Goal: Use online tool/utility: Use online tool/utility

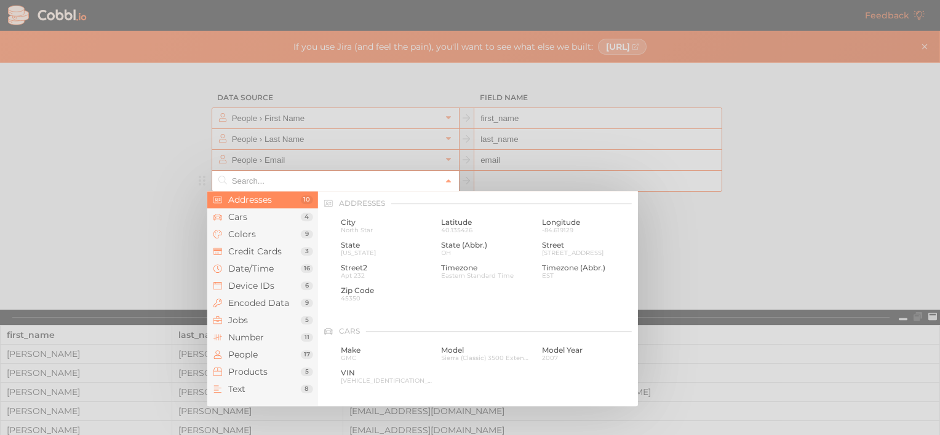
click at [376, 180] on input "text" at bounding box center [335, 181] width 212 height 20
click at [277, 219] on span "Cars" at bounding box center [264, 217] width 73 height 10
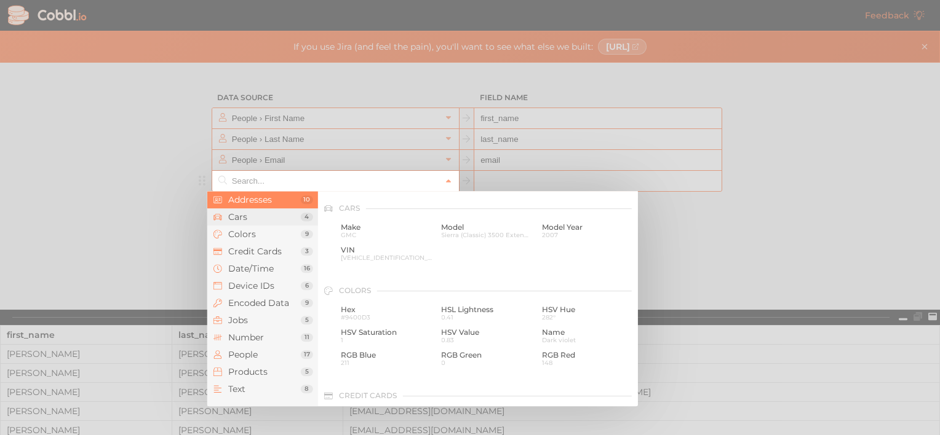
scroll to position [128, 0]
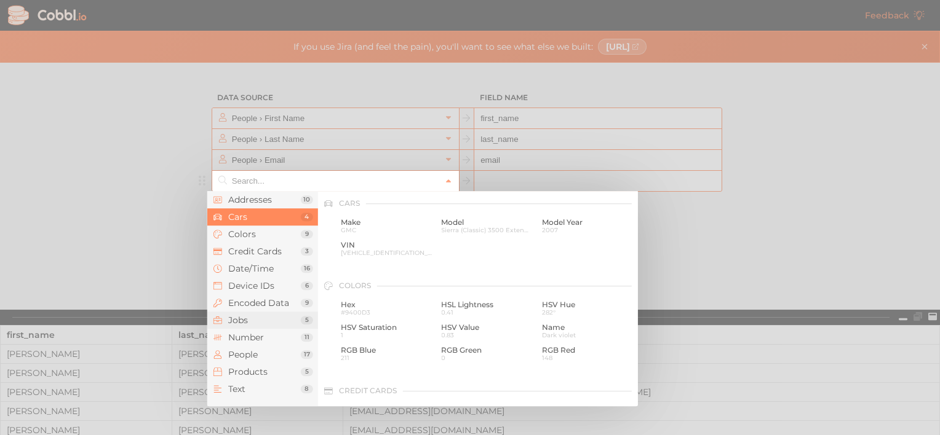
click at [258, 315] on li "Jobs 5" at bounding box center [262, 320] width 111 height 17
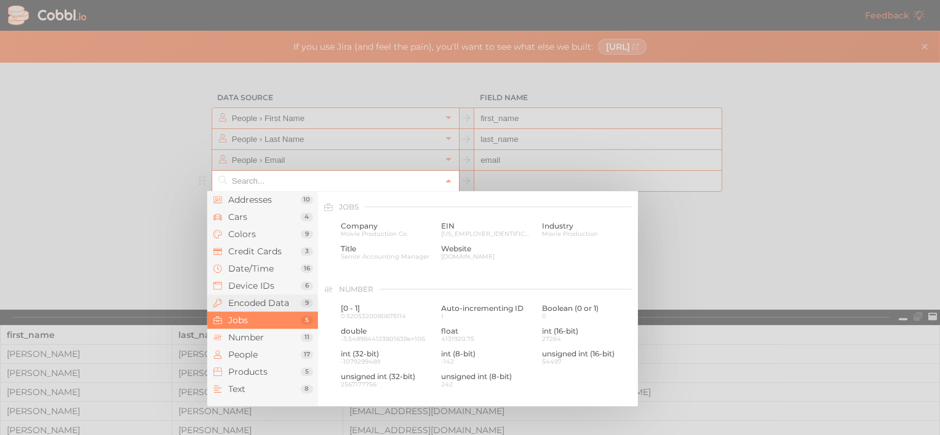
scroll to position [737, 0]
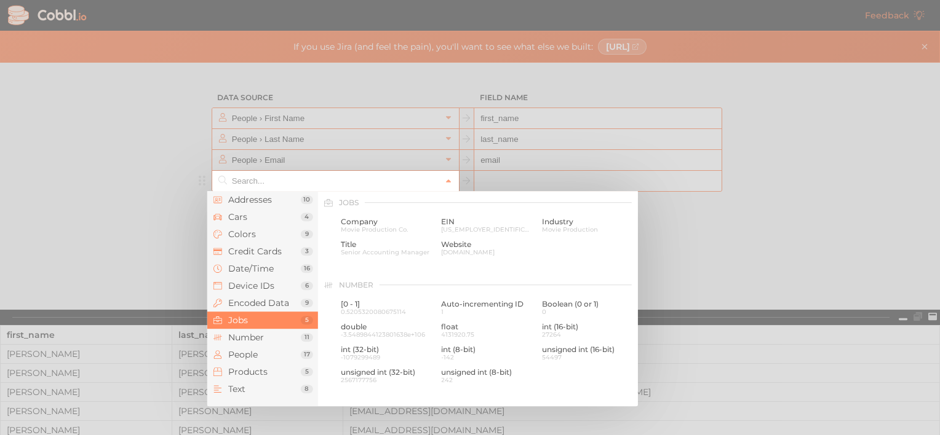
click at [175, 202] on div at bounding box center [470, 217] width 940 height 435
click at [284, 180] on input "text" at bounding box center [335, 181] width 212 height 20
click at [457, 229] on span "[US_EMPLOYER_IDENTIFICATION_NUMBER]" at bounding box center [487, 229] width 92 height 7
type input "Jobs › EIN"
type input "ein"
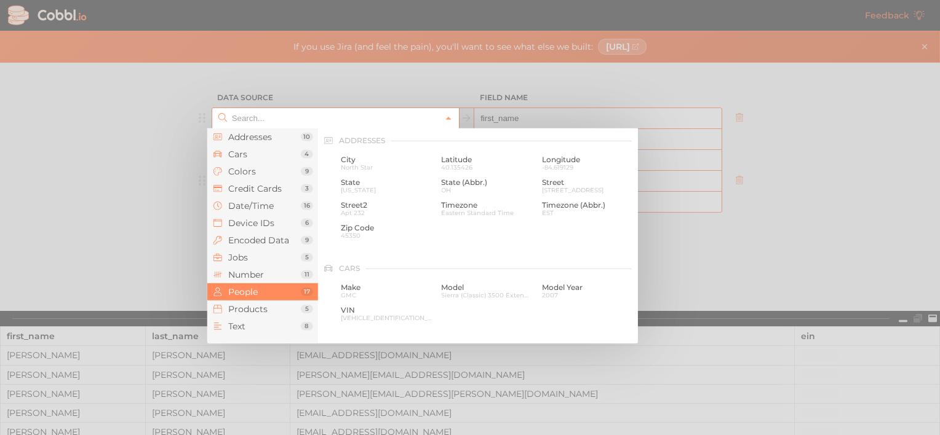
click at [391, 121] on input "text" at bounding box center [335, 118] width 212 height 20
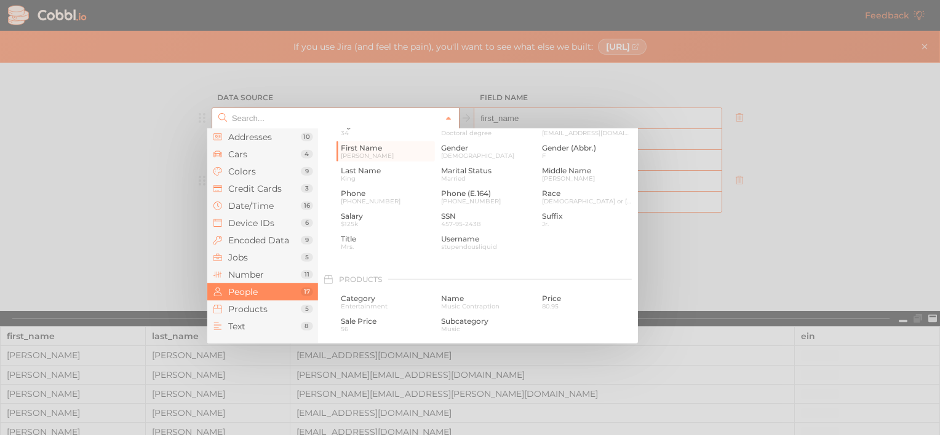
scroll to position [932, 0]
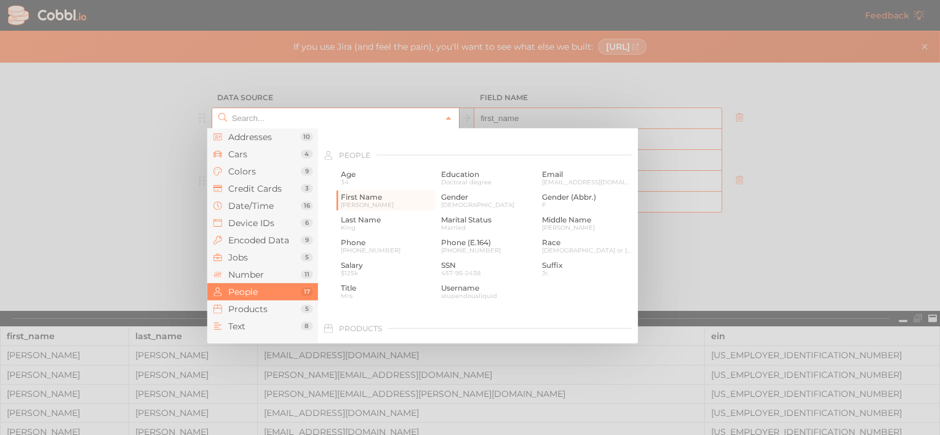
click at [149, 221] on div at bounding box center [470, 217] width 940 height 435
type input "People › First Name"
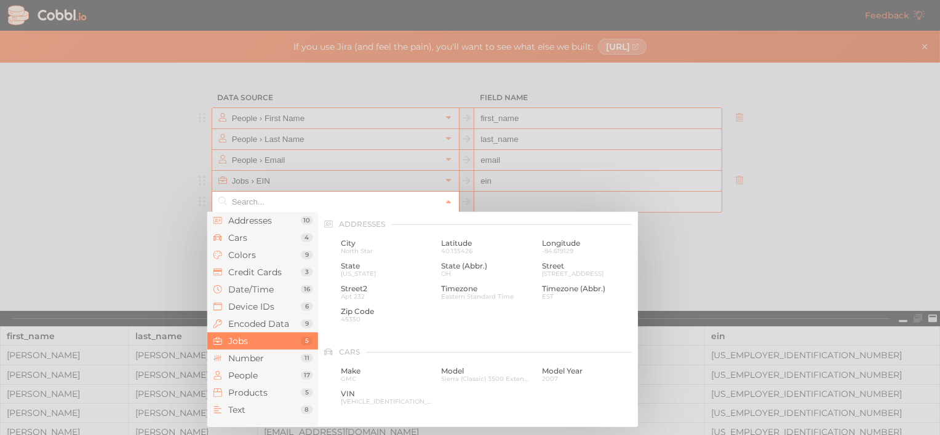
scroll to position [737, 0]
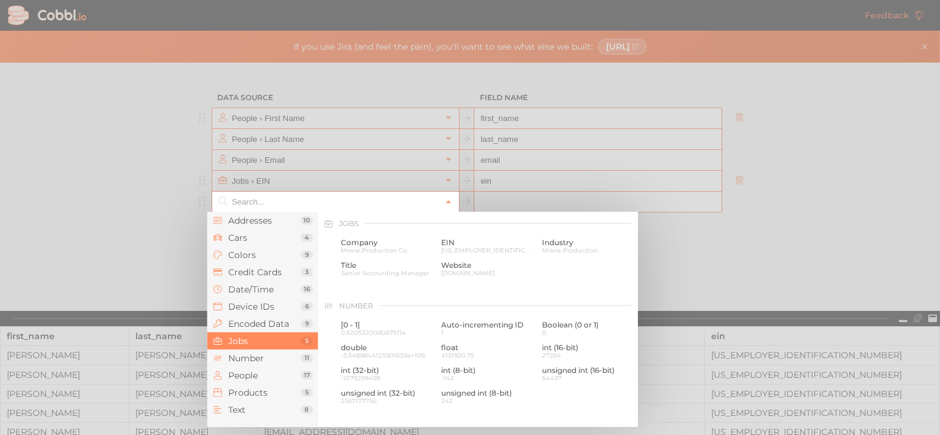
click at [320, 202] on input "text" at bounding box center [335, 202] width 212 height 20
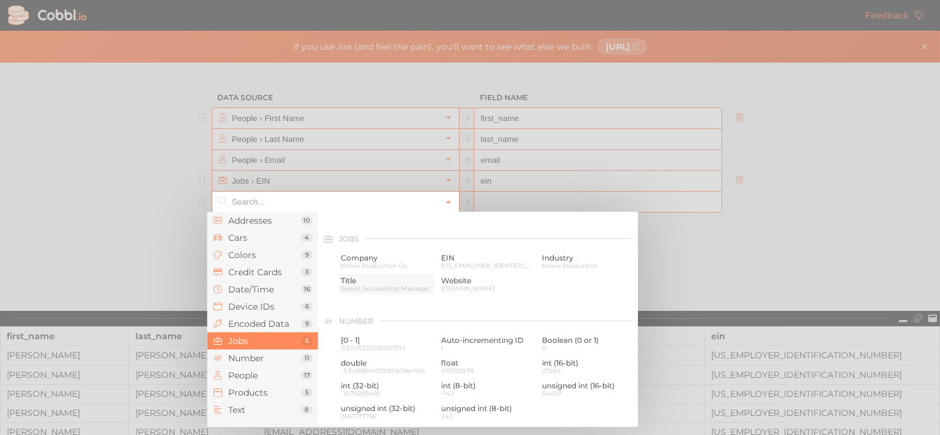
scroll to position [721, 0]
click at [374, 282] on span "Title" at bounding box center [387, 281] width 92 height 9
type input "Jobs › Title"
type input "title"
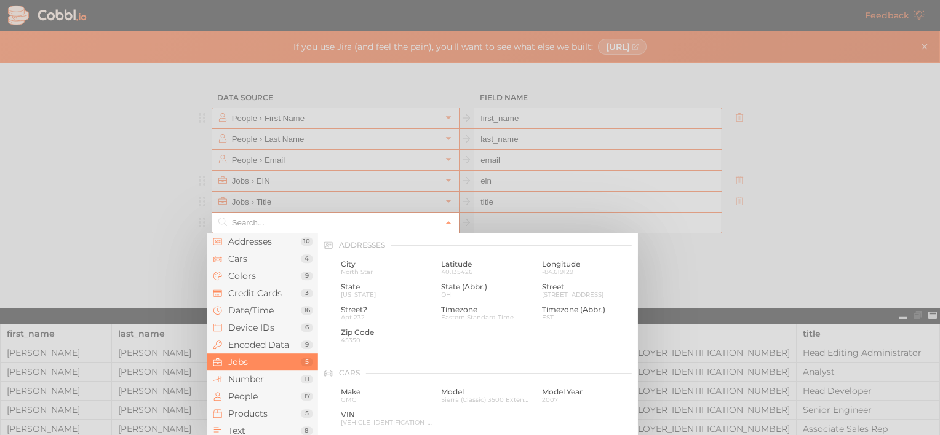
scroll to position [737, 0]
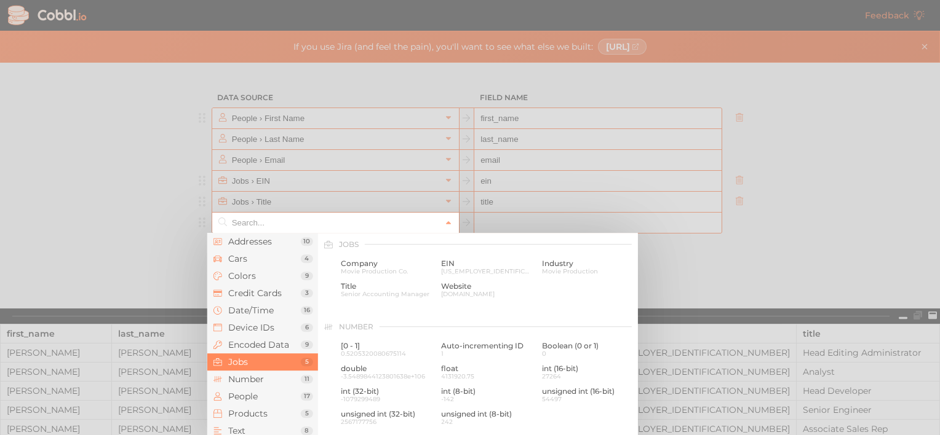
click at [337, 221] on input "text" at bounding box center [335, 223] width 212 height 20
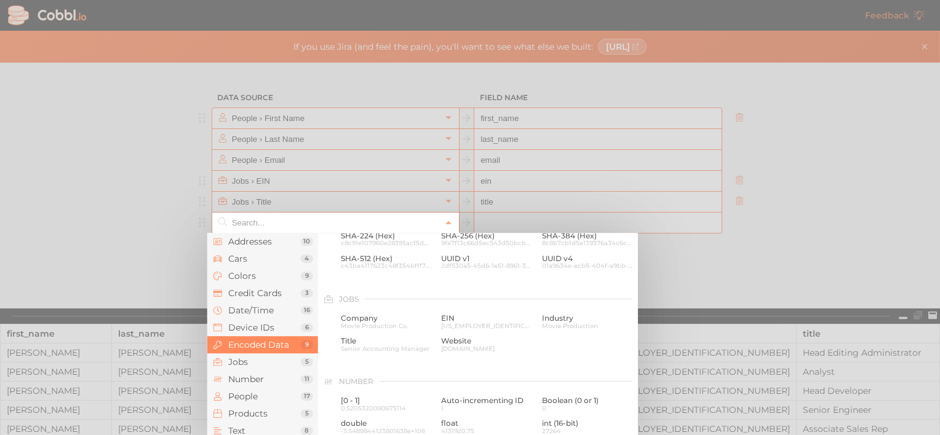
scroll to position [688, 0]
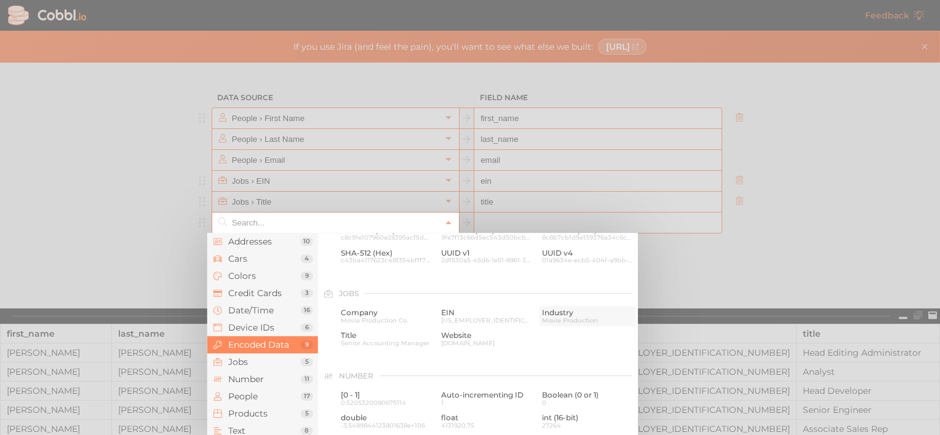
click at [566, 320] on span "Movie Production" at bounding box center [588, 320] width 92 height 7
type input "Jobs › Industry"
type input "industry"
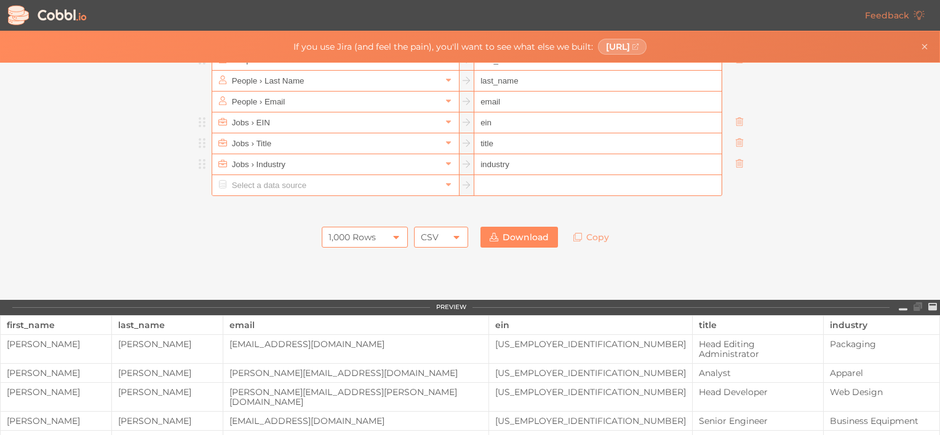
scroll to position [59, 0]
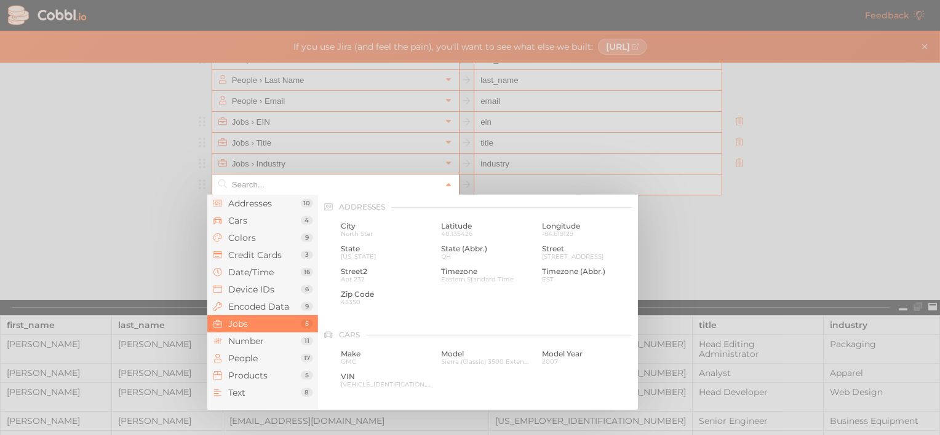
click at [298, 184] on input "text" at bounding box center [335, 185] width 212 height 20
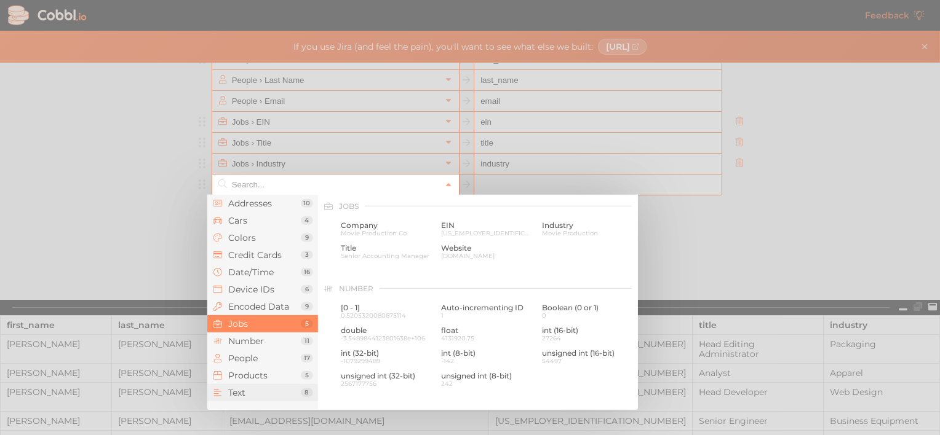
click at [253, 391] on span "Text" at bounding box center [264, 393] width 73 height 10
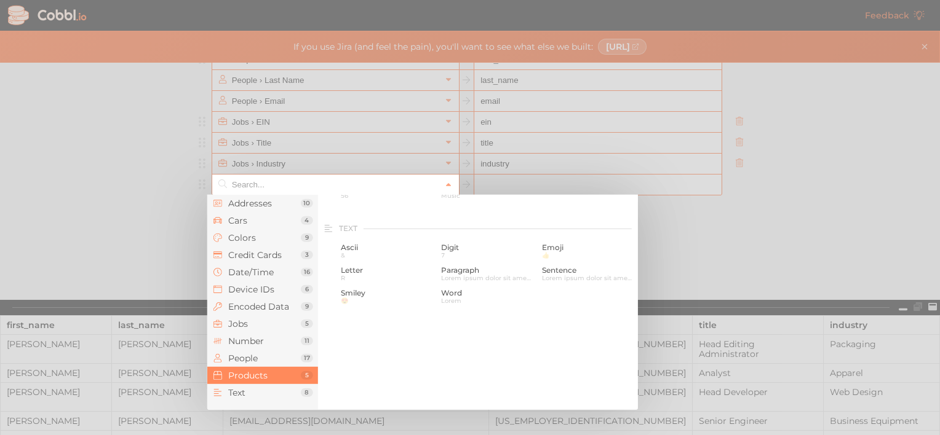
scroll to position [1204, 0]
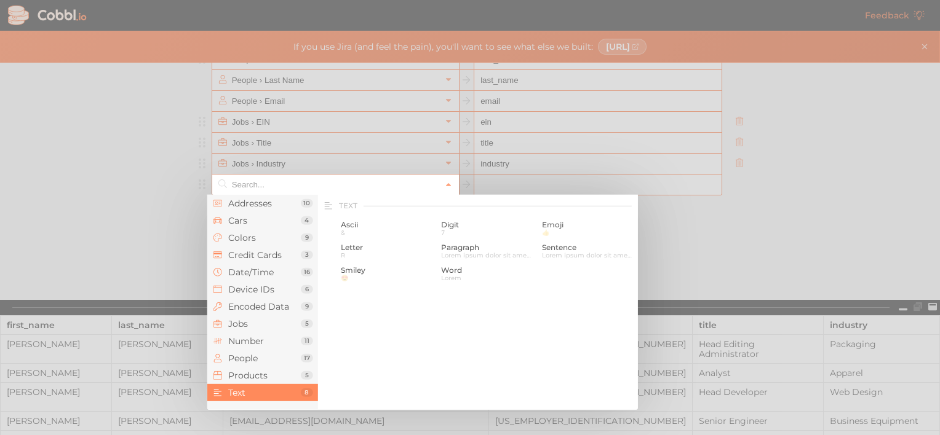
click at [150, 209] on div at bounding box center [470, 217] width 940 height 435
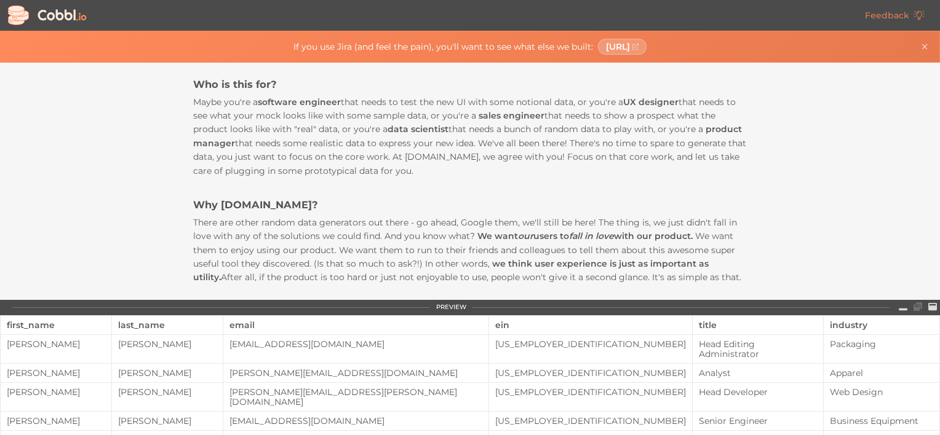
scroll to position [0, 0]
